Goal: Task Accomplishment & Management: Manage account settings

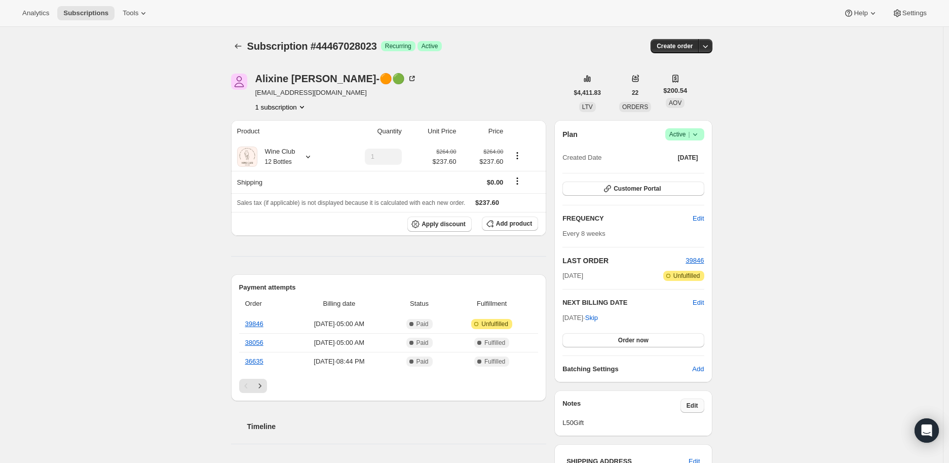
click at [697, 408] on span "Edit" at bounding box center [693, 405] width 12 height 8
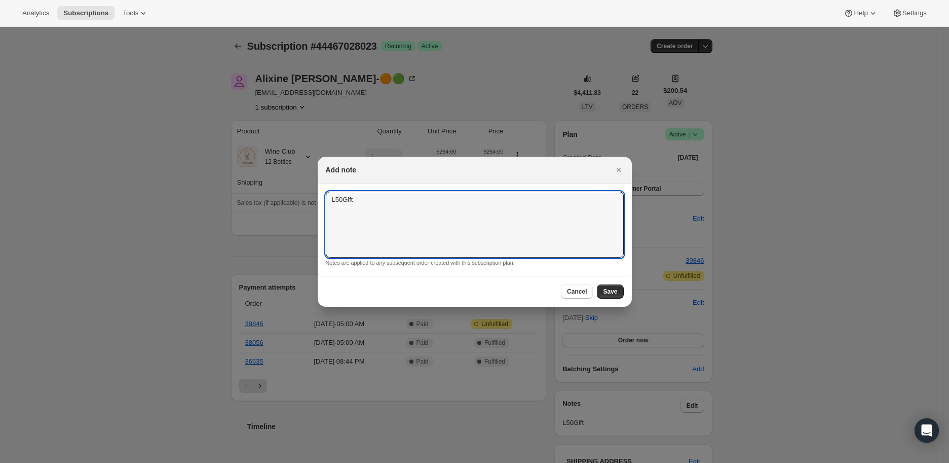
drag, startPoint x: 357, startPoint y: 199, endPoint x: 324, endPoint y: 204, distance: 32.8
click at [324, 204] on section "L50Gift L50Gift Notes are applied to any subsequent order created with this sub…" at bounding box center [475, 229] width 314 height 92
click at [614, 293] on span "Save" at bounding box center [610, 291] width 14 height 8
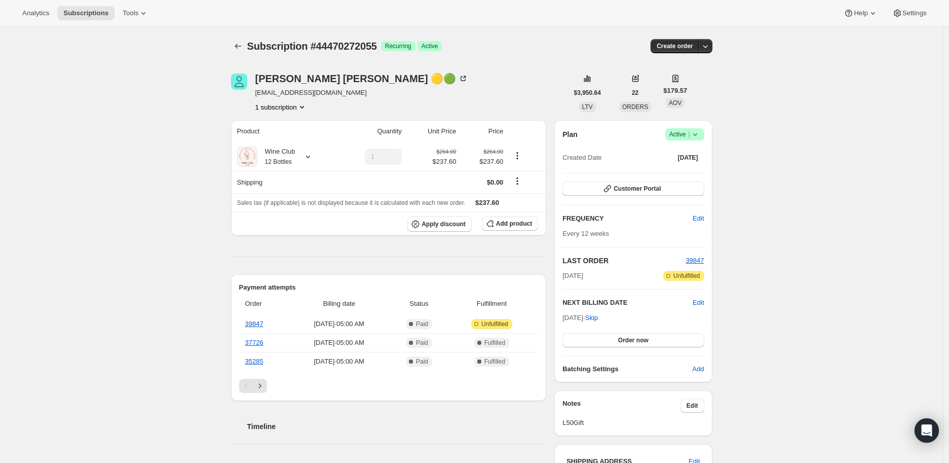
scroll to position [56, 0]
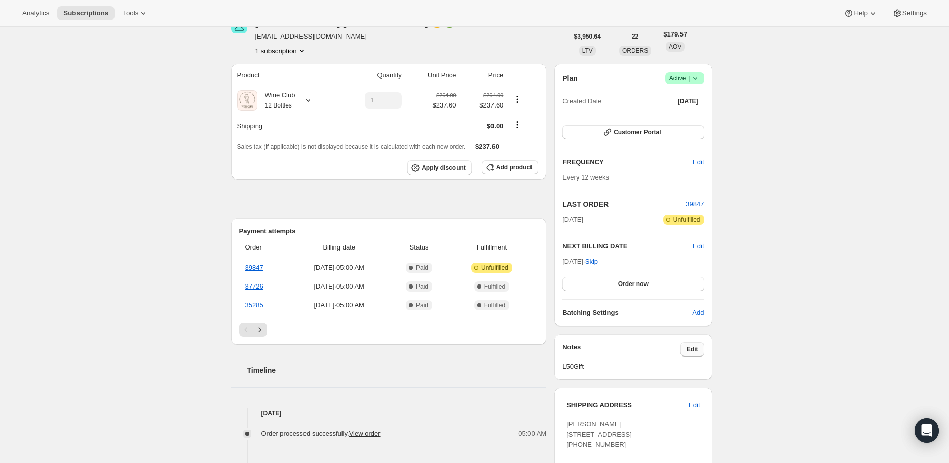
click at [698, 347] on span "Edit" at bounding box center [693, 349] width 12 height 8
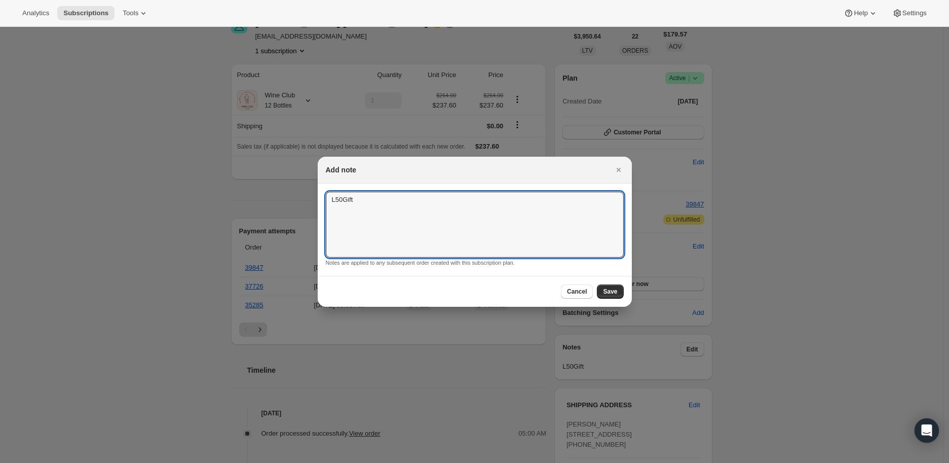
drag, startPoint x: 359, startPoint y: 198, endPoint x: 309, endPoint y: 199, distance: 49.7
click at [607, 293] on span "Save" at bounding box center [610, 291] width 14 height 8
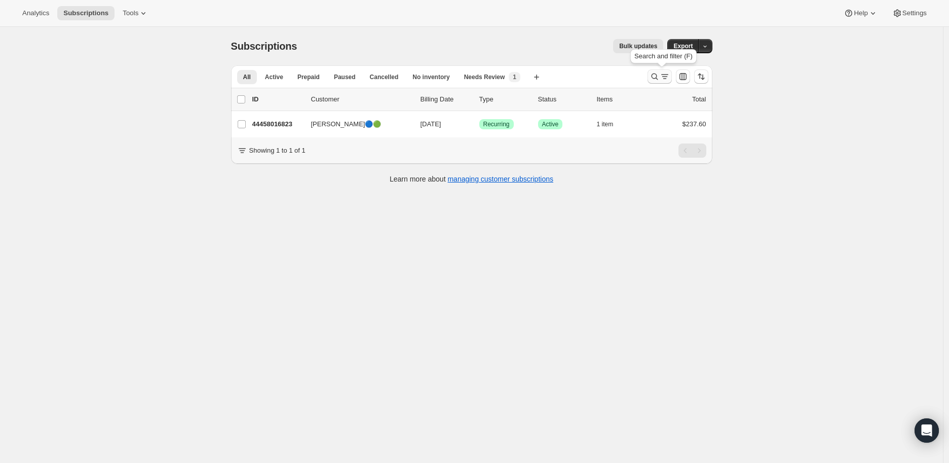
click at [657, 76] on icon "Search and filter results" at bounding box center [655, 76] width 10 height 10
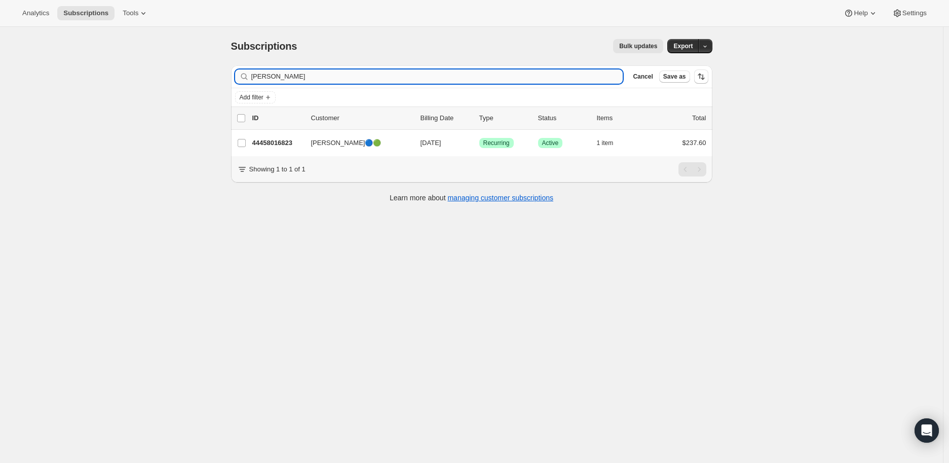
drag, startPoint x: 302, startPoint y: 78, endPoint x: 254, endPoint y: 78, distance: 47.6
click at [254, 78] on input "[PERSON_NAME]" at bounding box center [437, 76] width 372 height 14
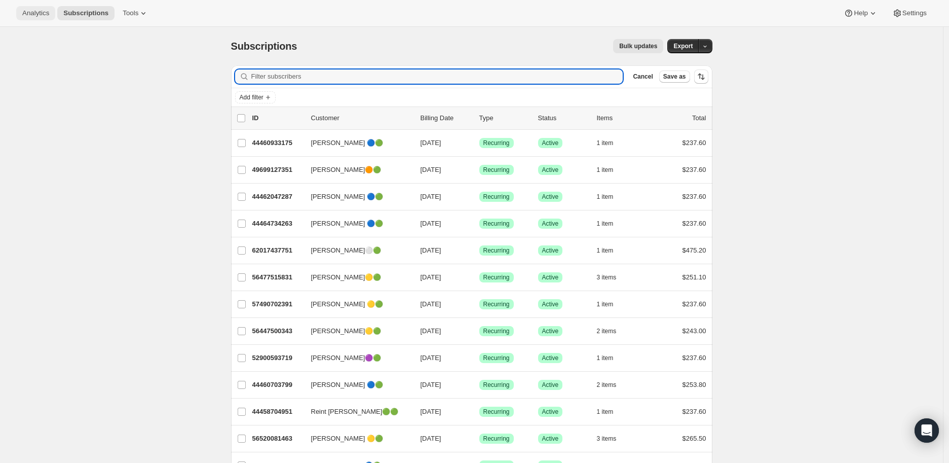
click at [36, 11] on span "Analytics" at bounding box center [35, 13] width 27 height 8
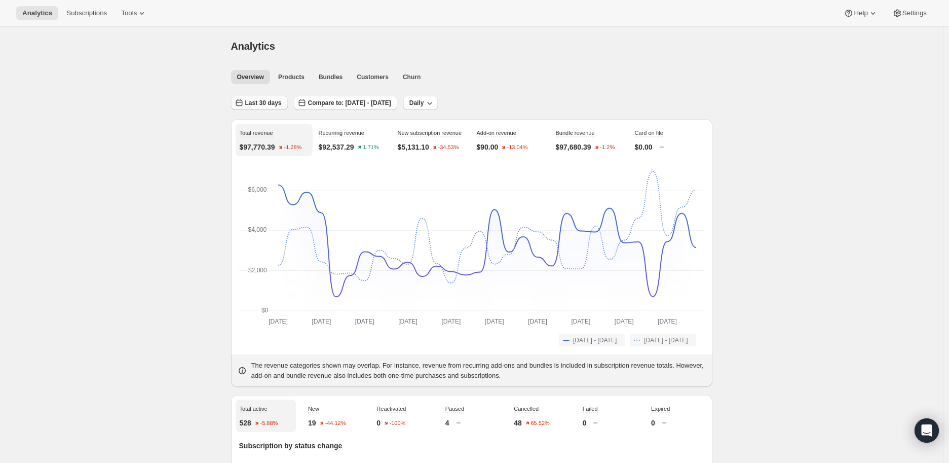
click at [261, 99] on span "Last 30 days" at bounding box center [263, 103] width 36 height 8
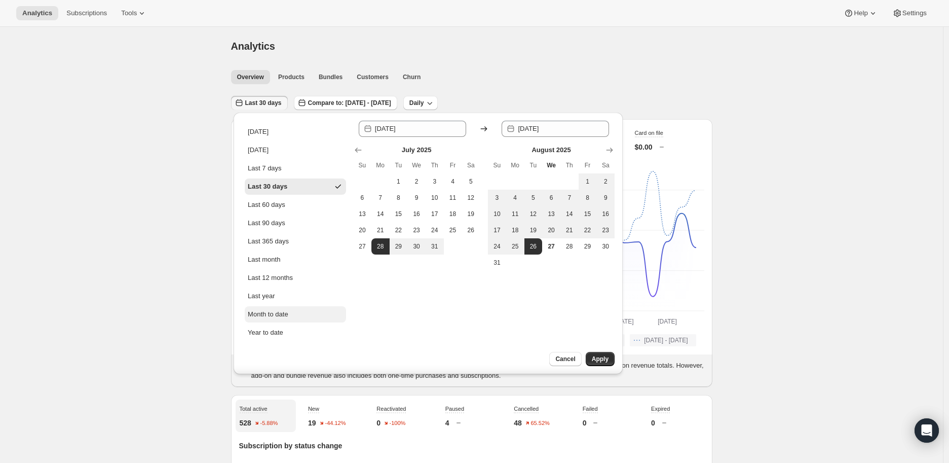
click at [280, 310] on div "Month to date" at bounding box center [268, 314] width 41 height 10
type input "2025-08-01"
type input "2025-08-27"
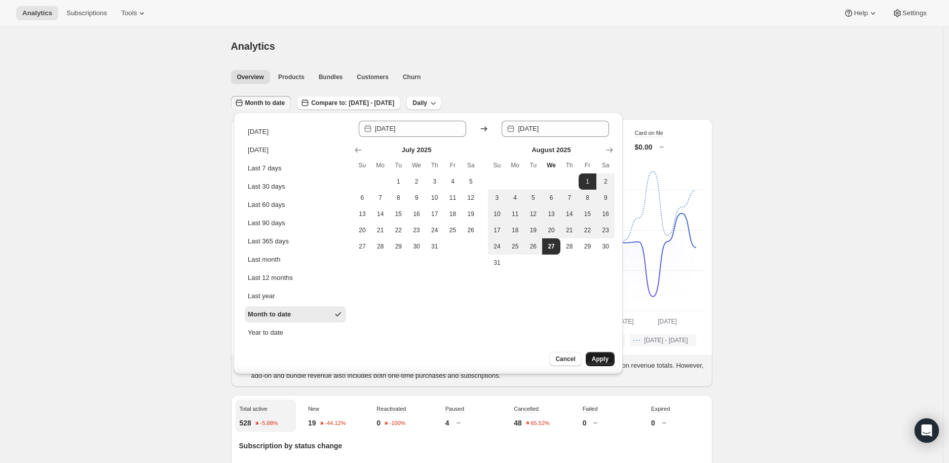
click at [599, 359] on span "Apply" at bounding box center [600, 359] width 17 height 8
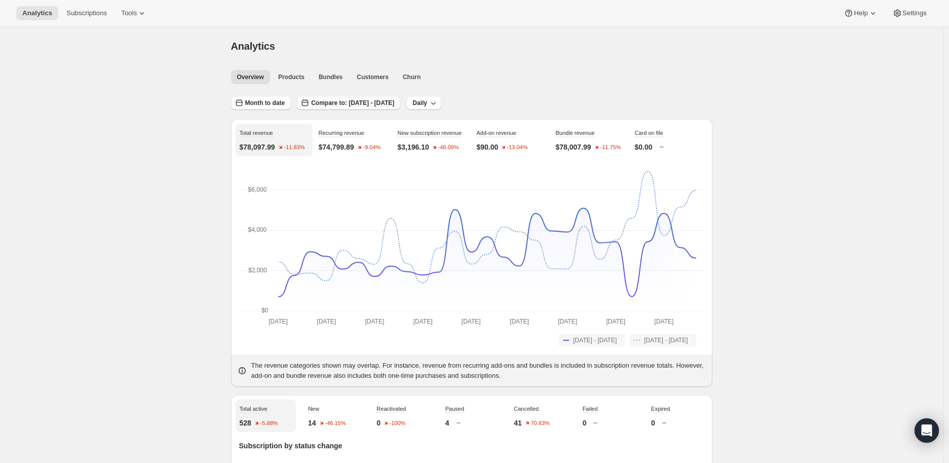
click at [370, 99] on span "Compare to: Jul 01, 2025 - Jul 27, 2025" at bounding box center [352, 103] width 83 height 8
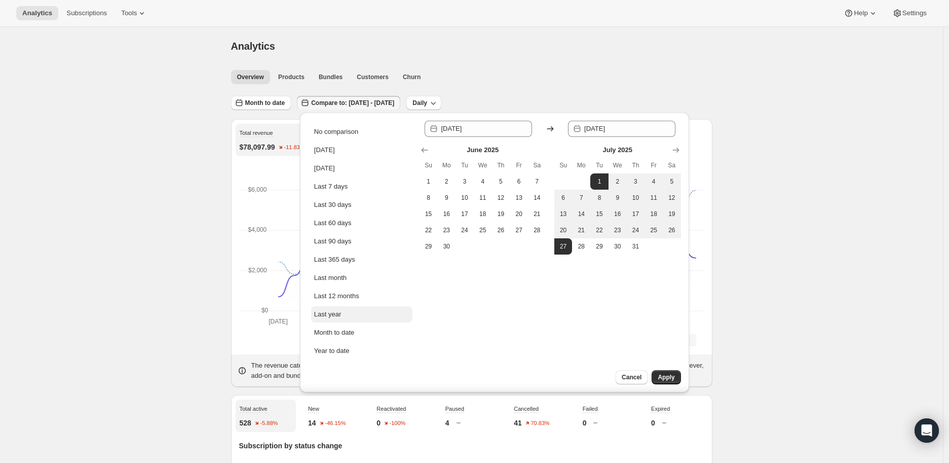
click at [347, 312] on button "Last year" at bounding box center [361, 314] width 101 height 16
type input "2024-01-01"
type input "2024-12-31"
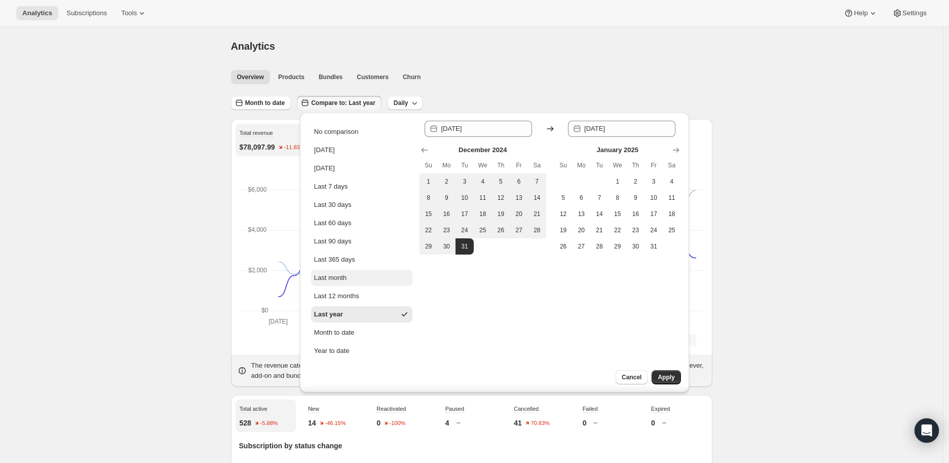
click at [334, 275] on div "Last month" at bounding box center [330, 278] width 32 height 10
type input "2025-07-01"
type input "2025-07-31"
click at [627, 378] on span "Cancel" at bounding box center [632, 377] width 20 height 8
